Goal: Task Accomplishment & Management: Complete application form

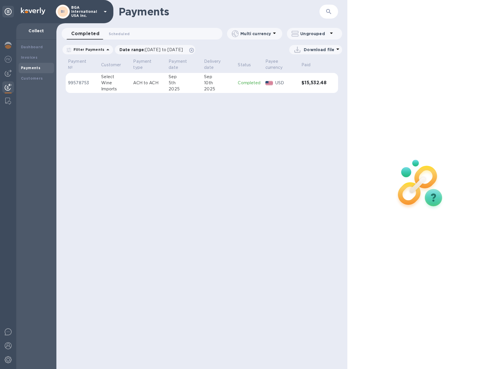
click at [22, 70] on b "Payments" at bounding box center [30, 68] width 19 height 4
click at [31, 79] on b "Customers" at bounding box center [32, 78] width 22 height 4
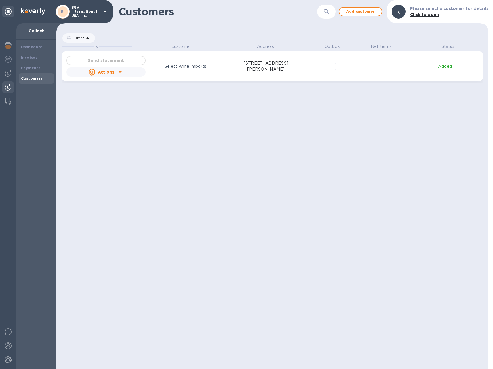
scroll to position [321, 430]
click at [9, 72] on img at bounding box center [8, 73] width 7 height 7
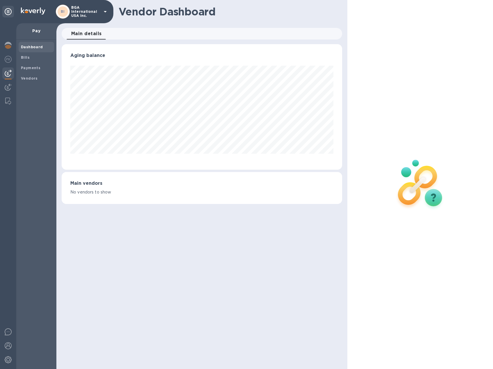
scroll to position [126, 280]
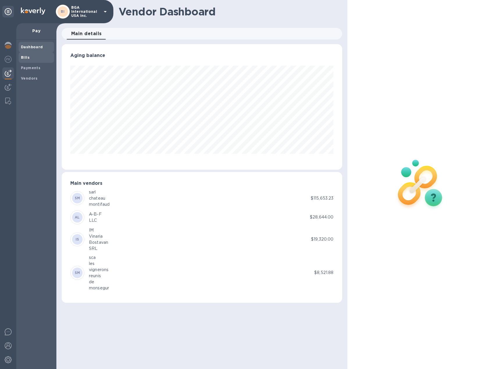
click at [28, 58] on b "Bills" at bounding box center [25, 57] width 9 height 4
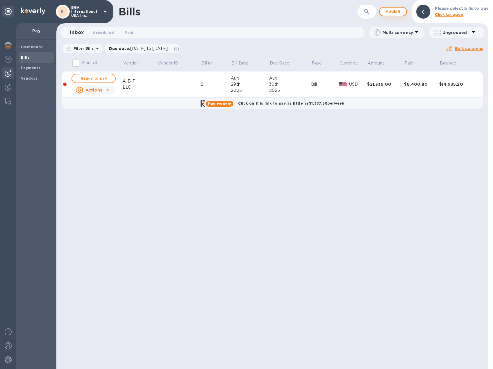
click at [398, 10] on span "Add bill" at bounding box center [392, 11] width 17 height 7
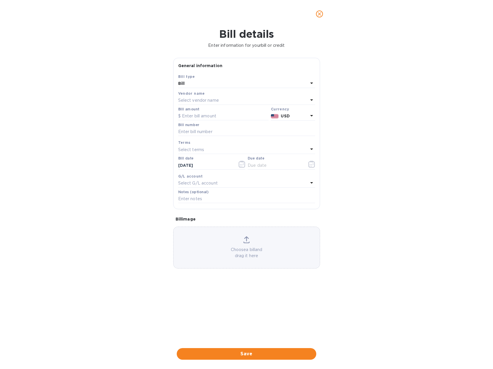
click at [205, 83] on div "Bill" at bounding box center [243, 84] width 130 height 8
click at [205, 83] on div "Bill type Bill Credit" at bounding box center [246, 100] width 137 height 43
click at [400, 85] on div "Bill details Enter information for your bill or credit General information Save…" at bounding box center [246, 198] width 493 height 341
click at [207, 99] on p "Select vendor name" at bounding box center [198, 100] width 41 height 6
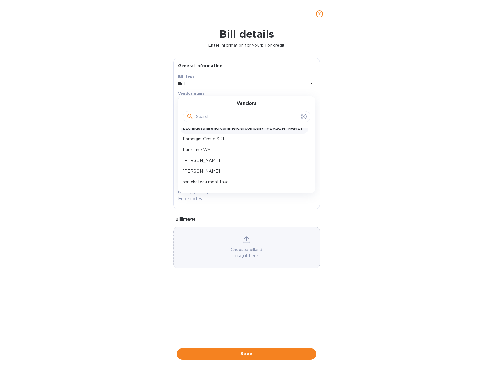
scroll to position [79, 0]
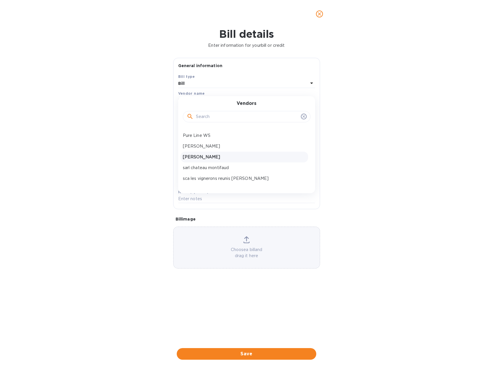
click at [210, 158] on p "[PERSON_NAME]" at bounding box center [244, 157] width 123 height 6
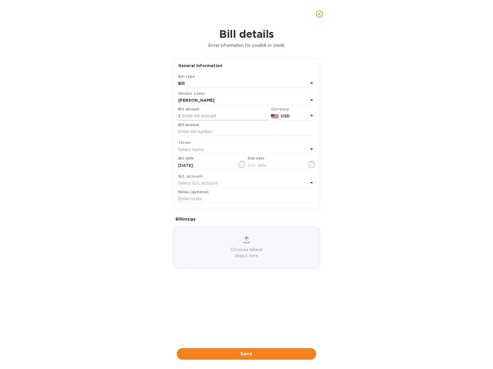
click at [208, 114] on input "text" at bounding box center [223, 116] width 90 height 9
type input "17,782.56"
click at [215, 133] on input "text" at bounding box center [246, 132] width 137 height 9
type input "299/2005-1"
click at [188, 144] on b "Terms" at bounding box center [184, 142] width 12 height 4
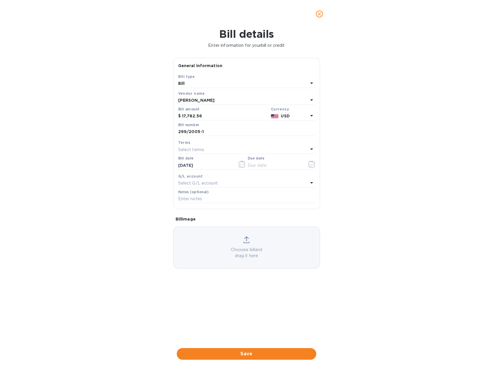
click at [189, 150] on p "Select terms" at bounding box center [191, 150] width 26 height 6
click at [191, 225] on p "prepayment" at bounding box center [244, 226] width 123 height 6
type input "[DATE]"
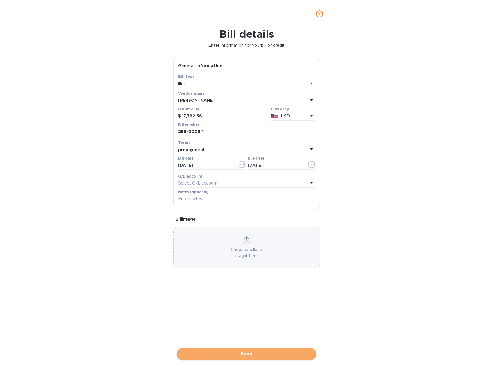
click at [265, 354] on span "Save" at bounding box center [246, 353] width 130 height 7
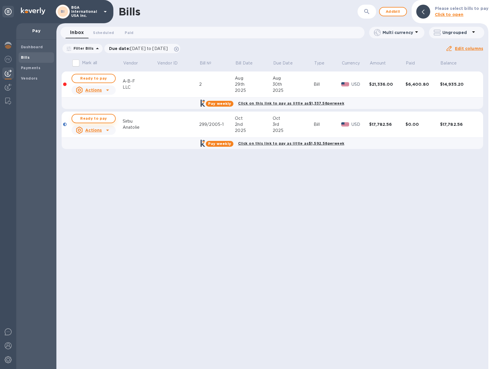
click at [98, 115] on span "Ready to pay" at bounding box center [94, 118] width 34 height 7
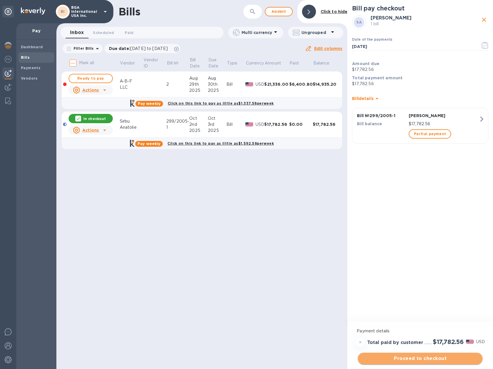
click at [430, 358] on span "Proceed to checkout" at bounding box center [419, 358] width 115 height 7
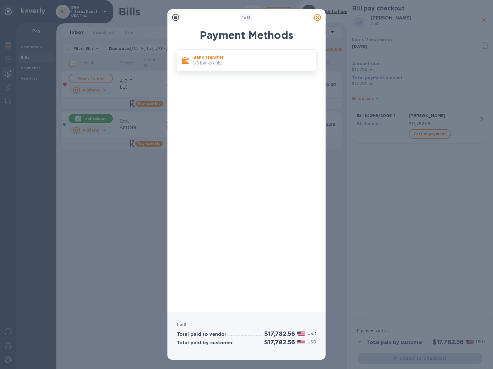
click at [203, 59] on p "Bank Transfer" at bounding box center [252, 57] width 118 height 6
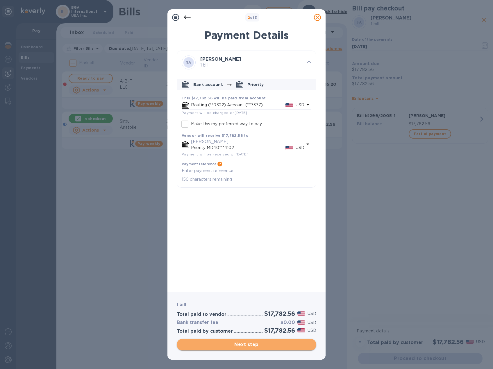
click at [253, 345] on span "Next step" at bounding box center [246, 344] width 130 height 7
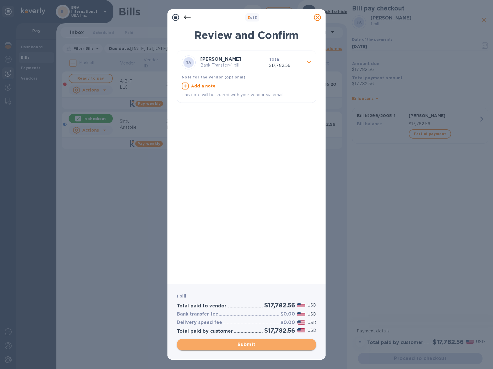
click at [253, 345] on span "Submit" at bounding box center [246, 344] width 130 height 7
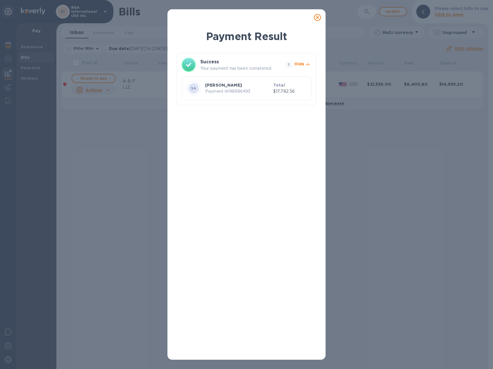
click at [319, 16] on icon at bounding box center [317, 17] width 7 height 7
